Goal: Find specific page/section: Find specific page/section

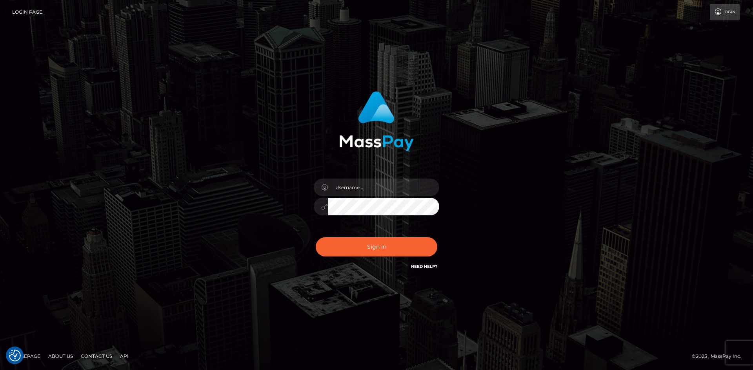
drag, startPoint x: 141, startPoint y: 162, endPoint x: 201, endPoint y: 153, distance: 60.8
click at [141, 162] on div "Sign in" at bounding box center [376, 185] width 753 height 317
click at [347, 189] on input "text" at bounding box center [383, 188] width 111 height 18
type input "Maia"
click at [363, 240] on button "Sign in" at bounding box center [377, 247] width 122 height 19
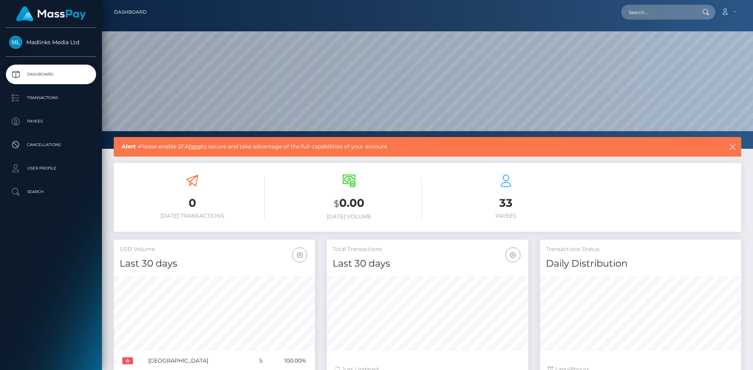
scroll to position [139, 202]
click at [45, 98] on p "Transactions" at bounding box center [51, 98] width 84 height 12
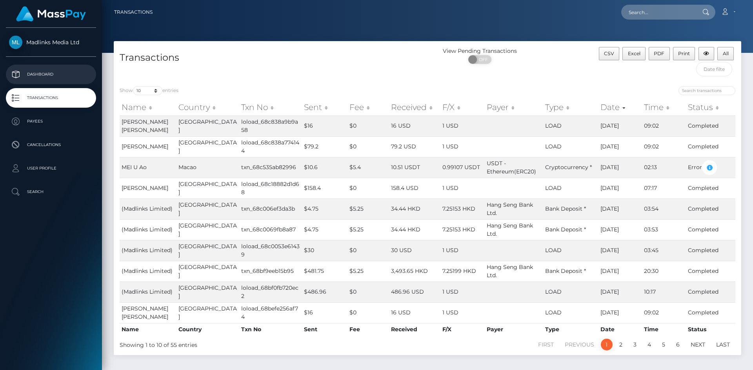
click at [39, 78] on p "Dashboard" at bounding box center [51, 75] width 84 height 12
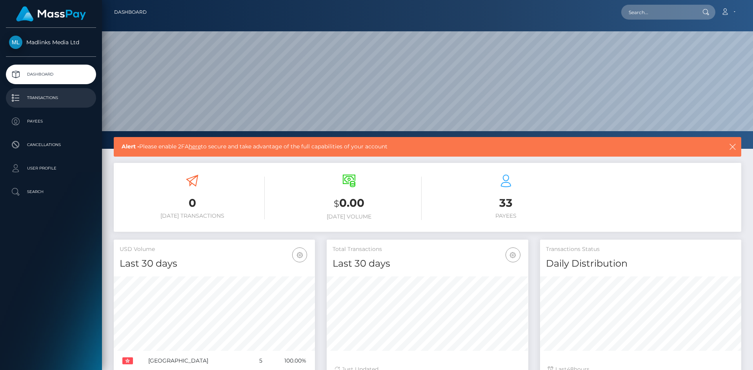
scroll to position [139, 202]
click at [67, 99] on p "Transactions" at bounding box center [51, 98] width 84 height 12
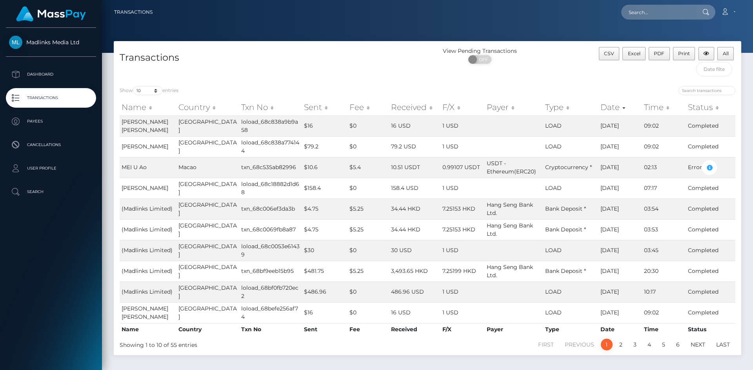
click at [138, 131] on td "[PERSON_NAME] [PERSON_NAME]" at bounding box center [148, 126] width 57 height 21
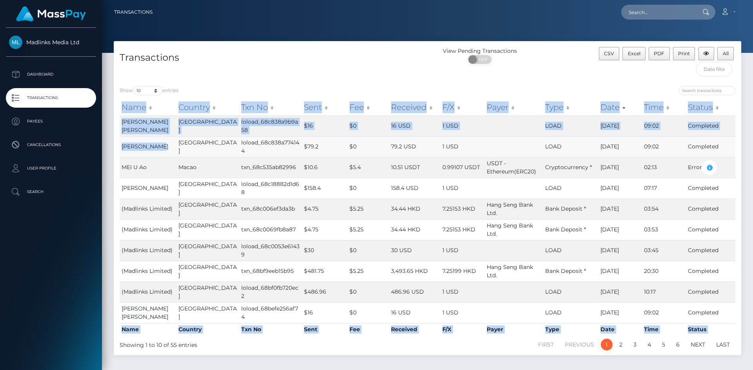
drag, startPoint x: 117, startPoint y: 146, endPoint x: 162, endPoint y: 145, distance: 45.1
click at [162, 145] on div "Name Country Txn No Sent Fee Received F/X Payer Type Date Time Status Name Coun…" at bounding box center [427, 217] width 627 height 241
click at [158, 145] on td "[PERSON_NAME]" at bounding box center [148, 146] width 57 height 21
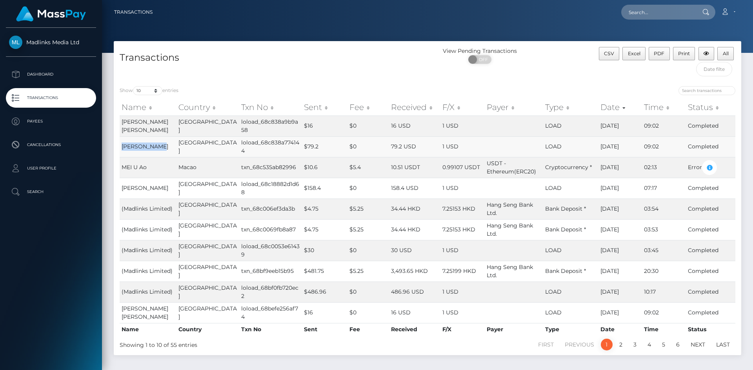
drag, startPoint x: 159, startPoint y: 147, endPoint x: 120, endPoint y: 147, distance: 39.2
click at [120, 147] on td "[PERSON_NAME]" at bounding box center [148, 146] width 57 height 21
copy span "[PERSON_NAME]"
click at [47, 124] on p "Payees" at bounding box center [51, 122] width 84 height 12
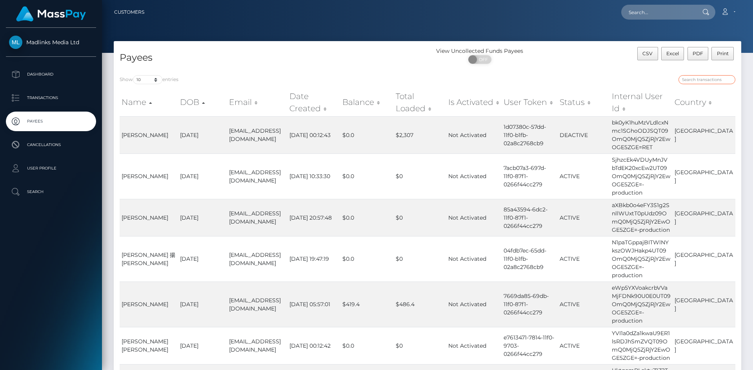
click at [690, 80] on input "search" at bounding box center [706, 79] width 57 height 9
paste input "[PERSON_NAME]"
type input "LING Chulan"
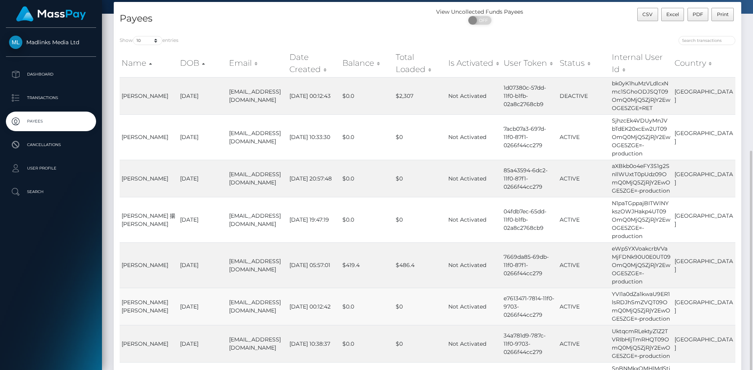
scroll to position [118, 0]
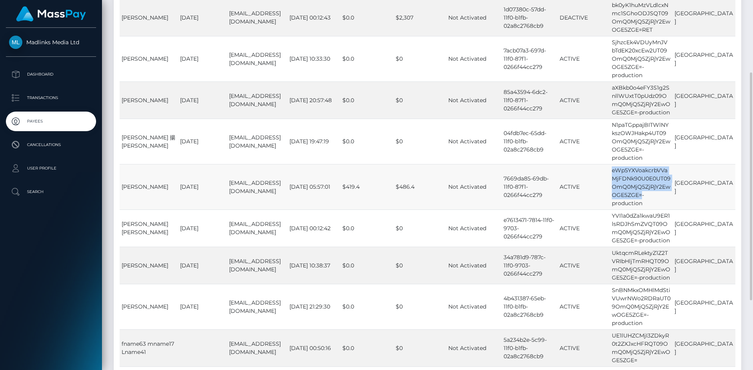
drag, startPoint x: 620, startPoint y: 171, endPoint x: 654, endPoint y: 193, distance: 41.3
click at [654, 193] on td "eWp5YXVoakcrbVVaMjFDNk90U0E0UT09OmQ0MjQ5ZjRjY2EwOGE5ZGE=-production" at bounding box center [641, 186] width 63 height 45
copy td "eWp5YXVoakcrbVVaMjFDNk90U0E0UT09OmQ0MjQ5ZjRjY2EwOGE5ZGE="
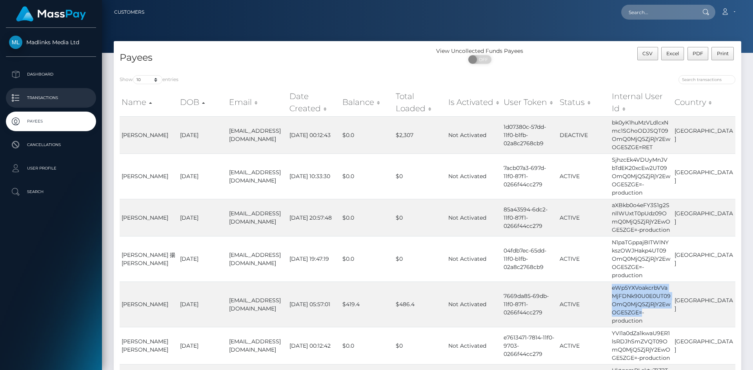
click at [51, 94] on p "Transactions" at bounding box center [51, 98] width 84 height 12
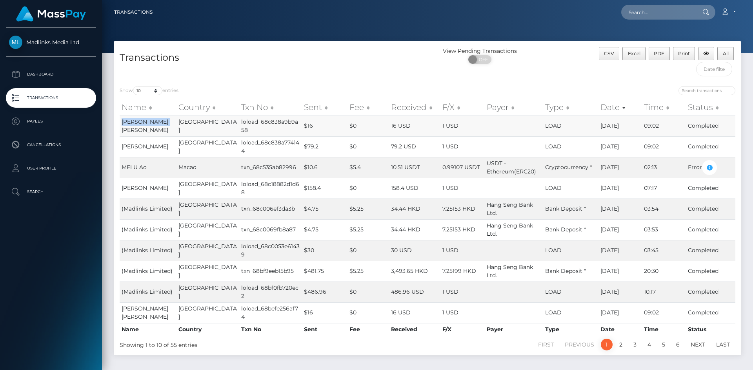
drag, startPoint x: 121, startPoint y: 120, endPoint x: 140, endPoint y: 128, distance: 21.3
click at [140, 128] on td "[PERSON_NAME] [PERSON_NAME]" at bounding box center [148, 126] width 57 height 21
copy span "[PERSON_NAME] [PERSON_NAME]"
click at [44, 122] on p "Payees" at bounding box center [51, 122] width 84 height 12
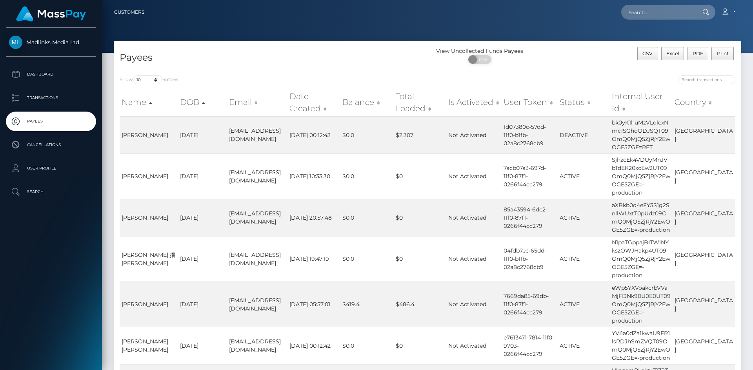
scroll to position [231, 0]
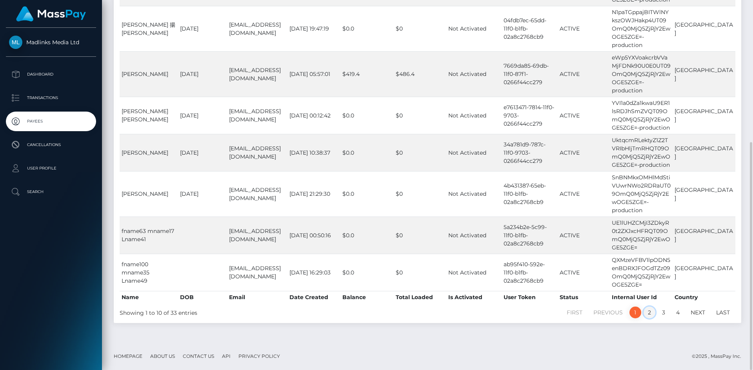
click at [650, 311] on link "2" at bounding box center [649, 313] width 12 height 12
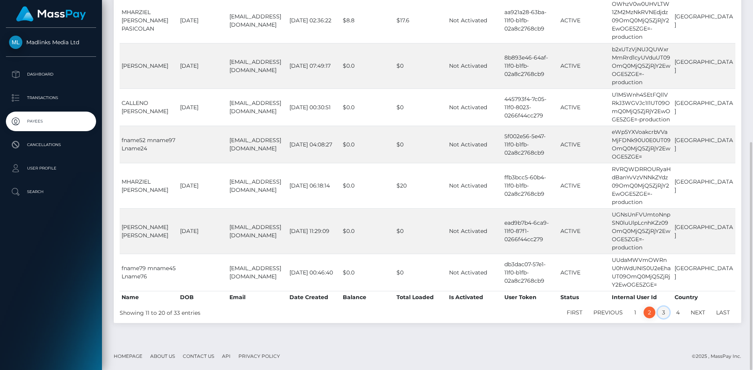
click at [662, 309] on link "3" at bounding box center [663, 313] width 12 height 12
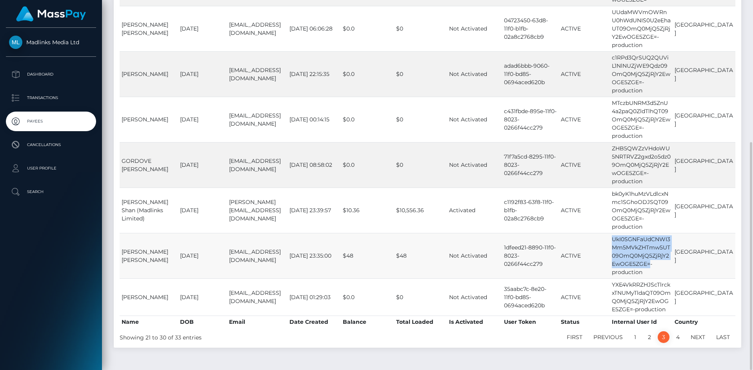
drag, startPoint x: 615, startPoint y: 239, endPoint x: 658, endPoint y: 261, distance: 48.6
click at [658, 261] on tr "[PERSON_NAME] [PERSON_NAME] [DATE] [EMAIL_ADDRESS][DOMAIN_NAME] [DATE] 23:35:00…" at bounding box center [428, 255] width 616 height 45
copy tr "UkI0SGNFaUdCNWI3Mm5MVkZHTmw5UT09OmQ0MjQ5ZjRjY2EwOGE5ZGE="
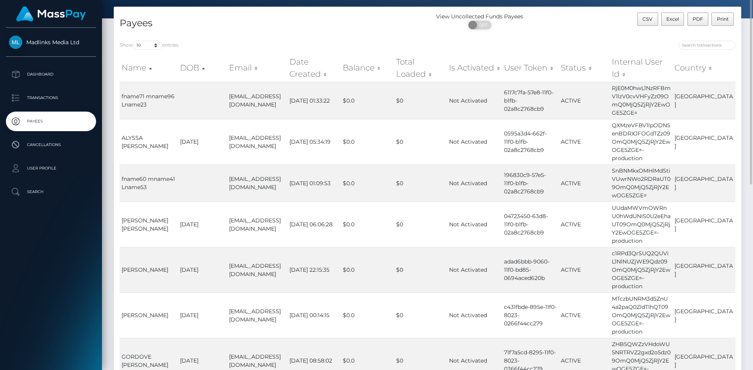
scroll to position [0, 0]
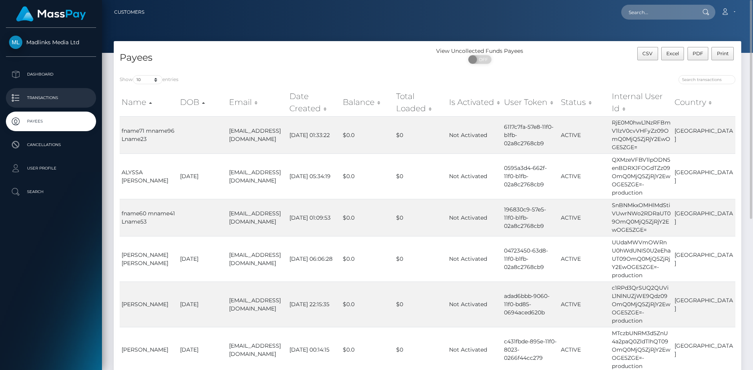
click at [51, 97] on p "Transactions" at bounding box center [51, 98] width 84 height 12
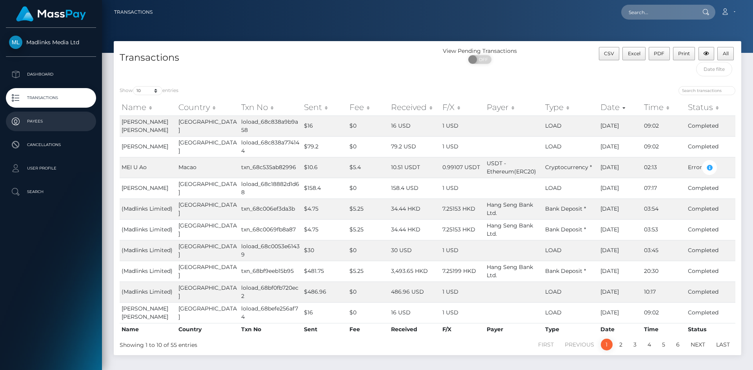
click at [43, 121] on p "Payees" at bounding box center [51, 122] width 84 height 12
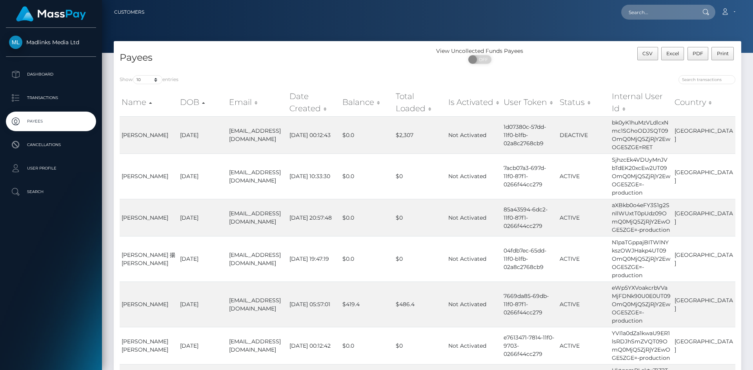
click at [54, 102] on p "Transactions" at bounding box center [51, 98] width 84 height 12
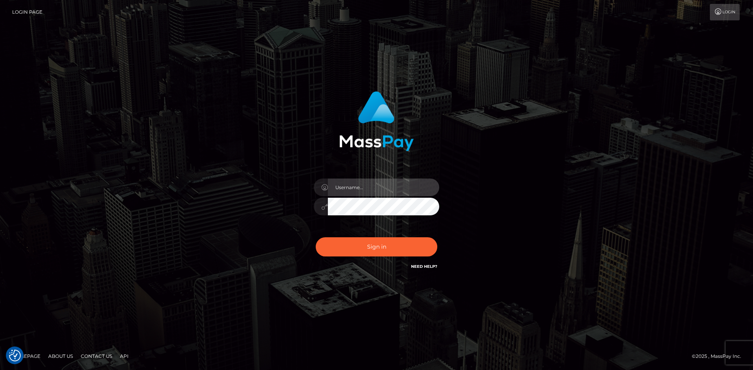
click at [372, 185] on input "text" at bounding box center [383, 188] width 111 height 18
type input "[PERSON_NAME]"
drag, startPoint x: 217, startPoint y: 155, endPoint x: 253, endPoint y: 174, distance: 41.0
click at [218, 155] on div "Maia Sign in" at bounding box center [376, 185] width 447 height 200
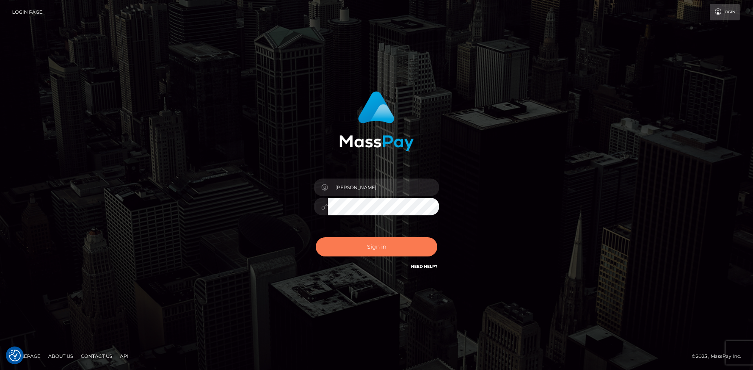
click at [386, 245] on button "Sign in" at bounding box center [377, 247] width 122 height 19
click at [321, 189] on icon at bounding box center [324, 188] width 7 height 6
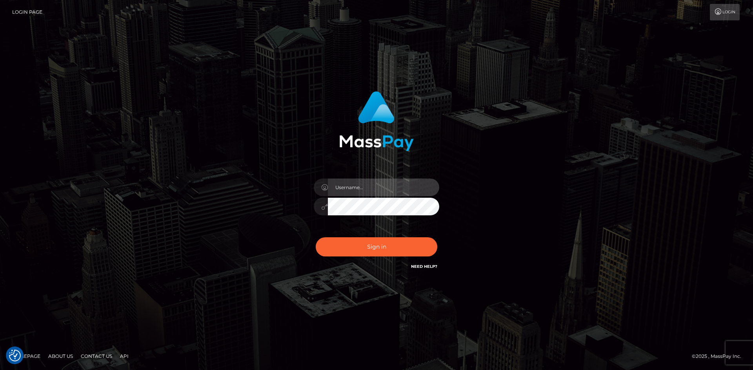
click at [347, 191] on input "text" at bounding box center [383, 188] width 111 height 18
type input "[PERSON_NAME]"
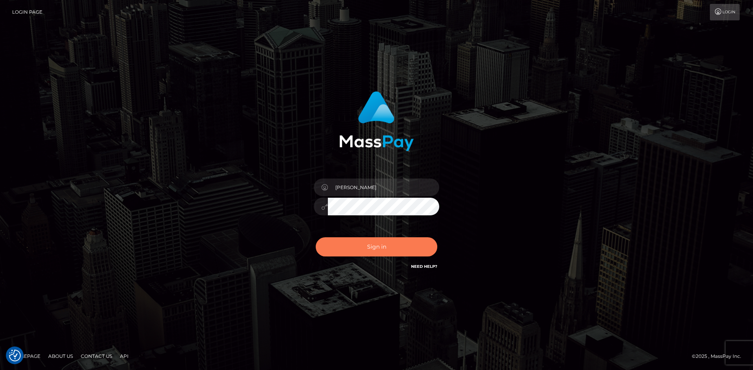
click at [364, 247] on button "Sign in" at bounding box center [377, 247] width 122 height 19
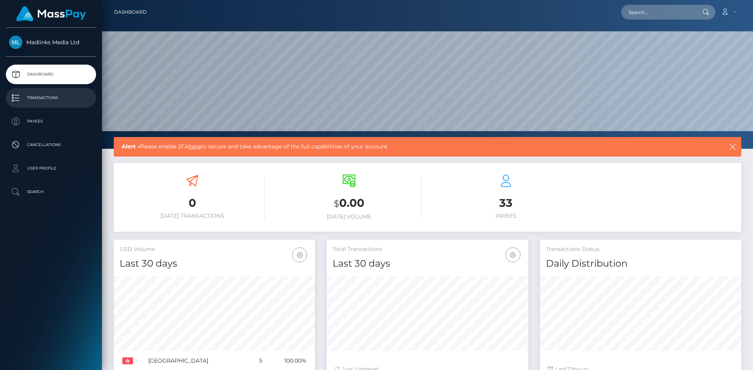
scroll to position [139, 202]
click at [54, 100] on p "Transactions" at bounding box center [51, 98] width 84 height 12
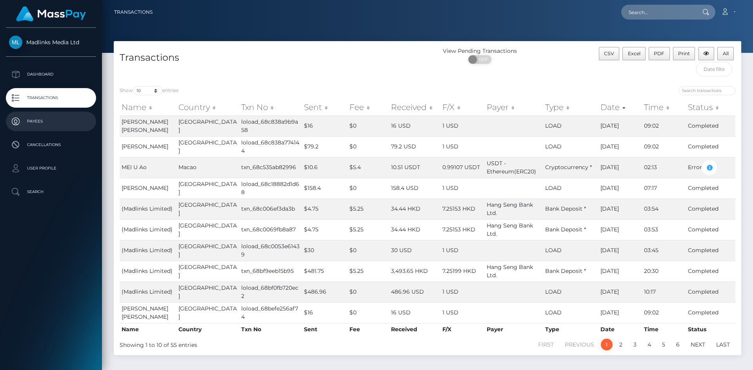
click at [47, 123] on p "Payees" at bounding box center [51, 122] width 84 height 12
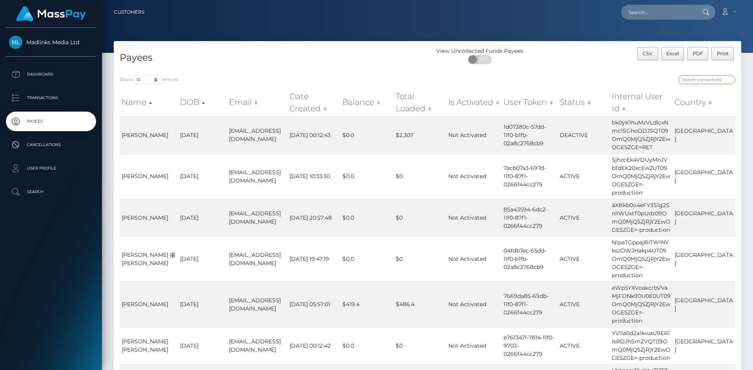
click at [699, 78] on input "search" at bounding box center [706, 79] width 57 height 9
paste input "NVZYWlN3d1BGOTczRFZqU0lXQTcvdz09OmQ0MjQ5ZjRjY2EwOGE5ZGE="
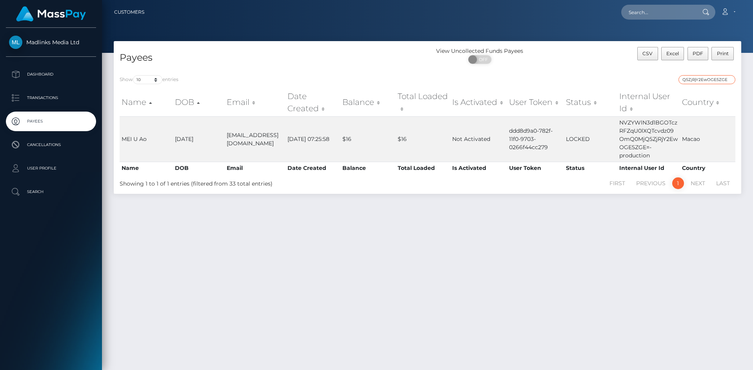
type input "NVZYWlN3d1BGOTczRFZqU0lXQTcvdz09OmQ0MjQ5ZjRjY2EwOGE5ZGE="
